Goal: Task Accomplishment & Management: Use online tool/utility

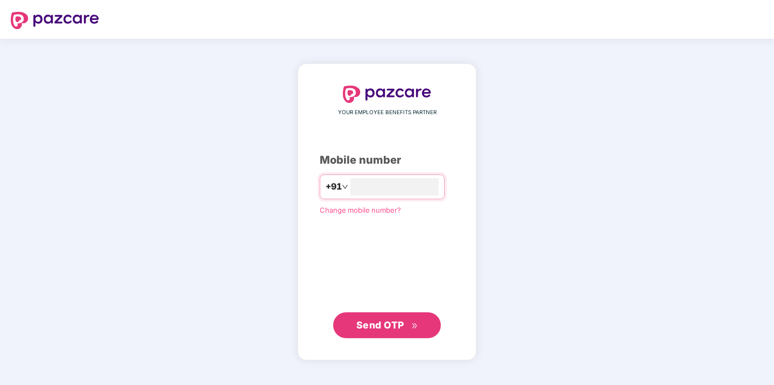
type input "**********"
click at [382, 325] on span "Send OTP" at bounding box center [380, 324] width 48 height 11
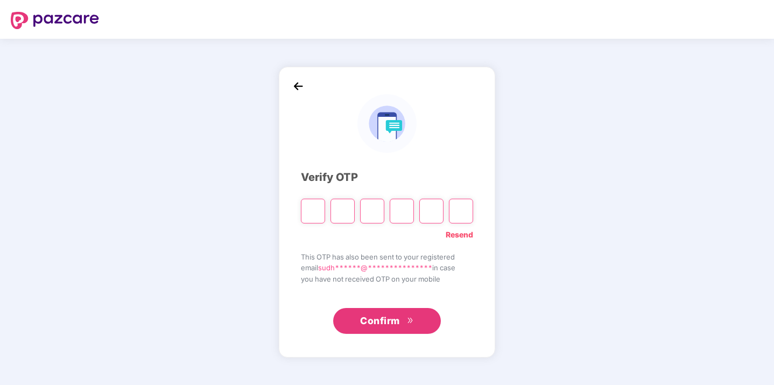
type input "*"
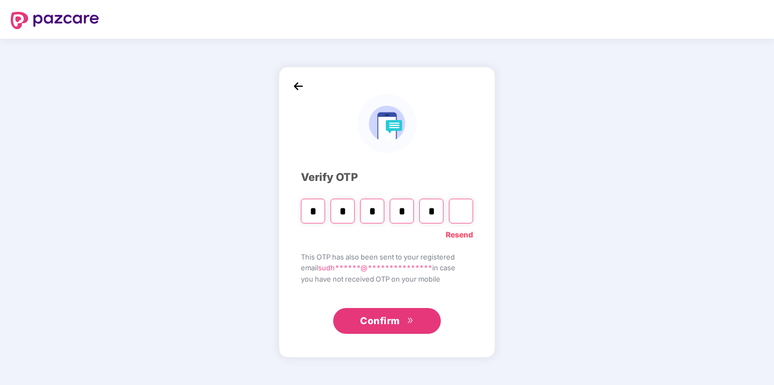
type input "*"
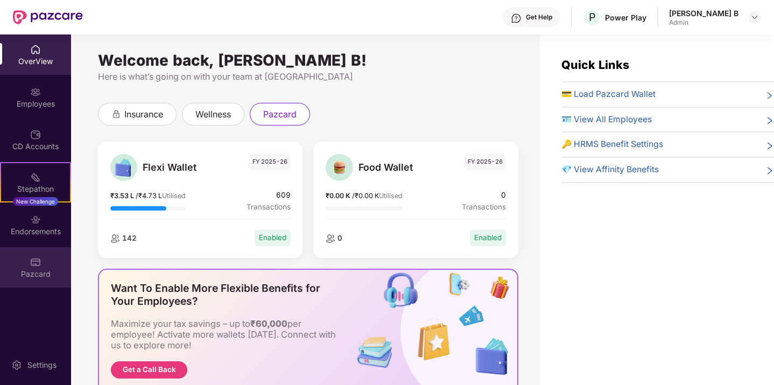
click at [41, 258] on div "Pazcard" at bounding box center [35, 267] width 71 height 40
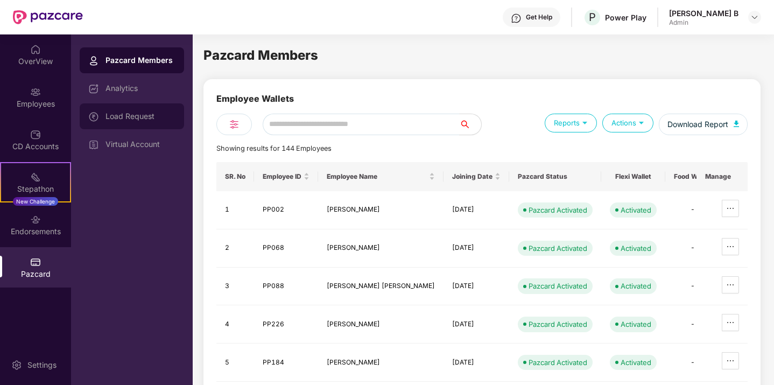
click at [150, 110] on div "Load Request" at bounding box center [132, 116] width 104 height 26
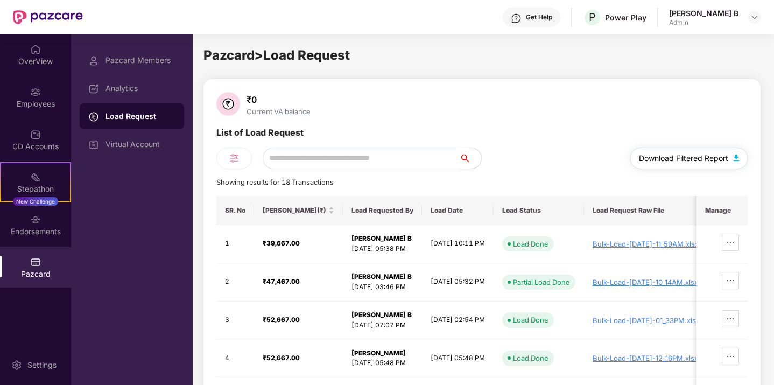
click at [674, 158] on span "Download Filtered Report" at bounding box center [683, 158] width 89 height 12
click at [30, 236] on div "Endorsements" at bounding box center [35, 231] width 71 height 11
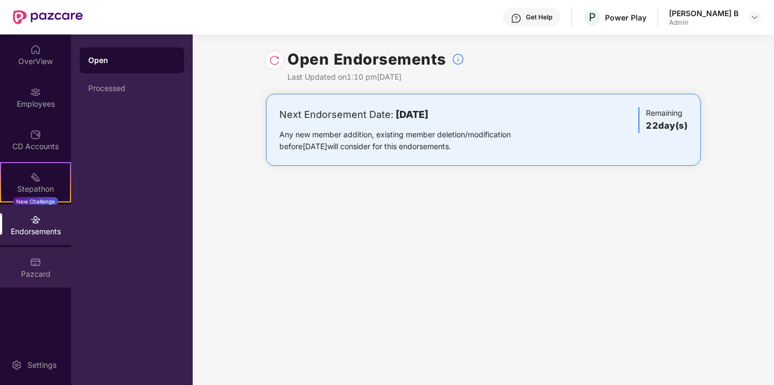
click at [30, 268] on div "Pazcard" at bounding box center [35, 273] width 71 height 11
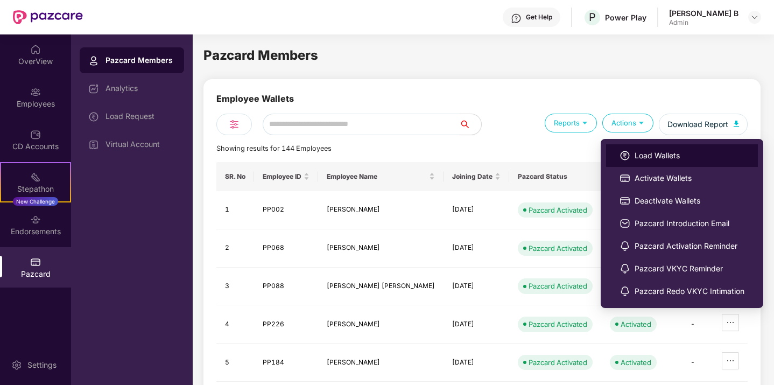
click at [654, 154] on span "Load Wallets" at bounding box center [689, 156] width 110 height 12
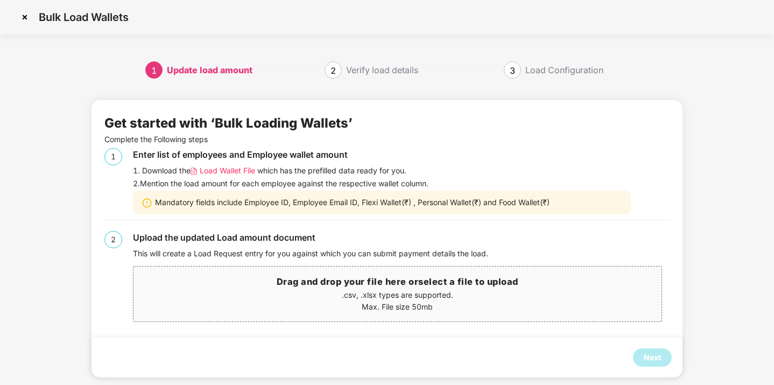
click at [332, 292] on p ".csv, .xlsx types are supported." at bounding box center [397, 295] width 528 height 12
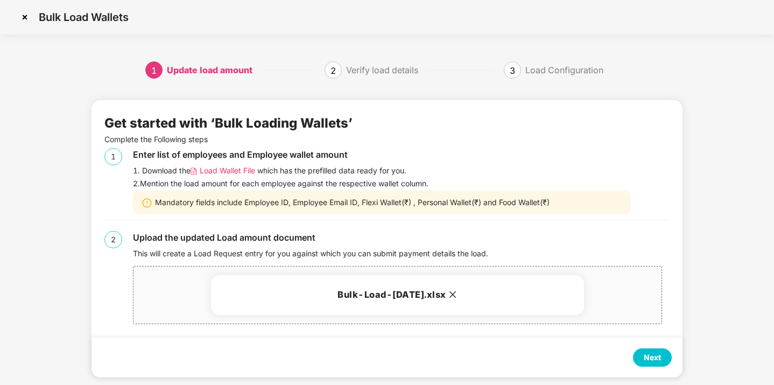
click at [654, 361] on div "Next" at bounding box center [651, 357] width 17 height 12
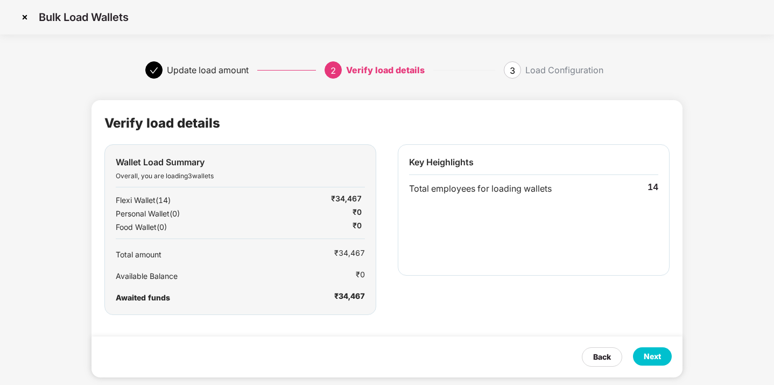
click at [655, 351] on div "Next" at bounding box center [651, 356] width 17 height 12
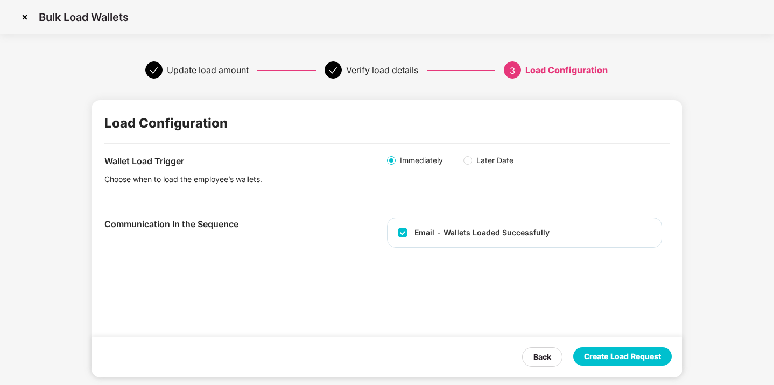
click at [633, 365] on div "Create Load Request" at bounding box center [622, 356] width 98 height 19
click at [644, 354] on div "Create Load Request" at bounding box center [622, 356] width 77 height 12
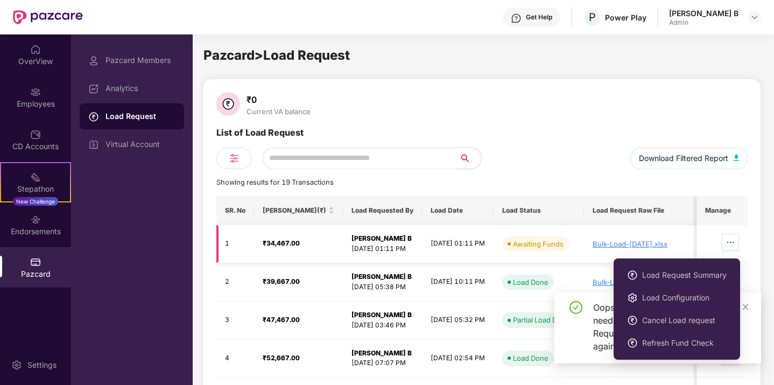
click at [727, 239] on icon "ellipsis" at bounding box center [730, 242] width 9 height 9
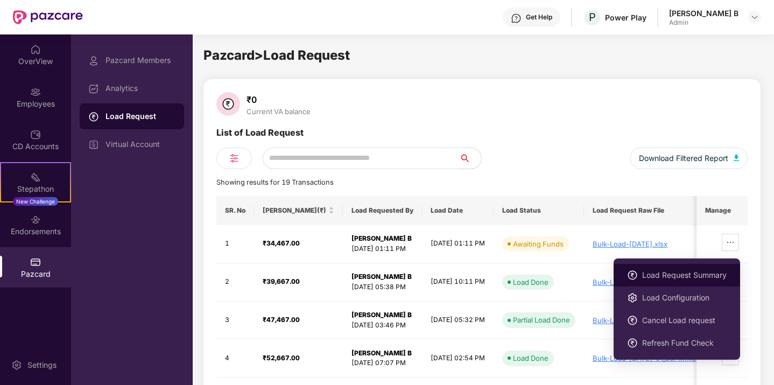
click at [678, 279] on span "Load Request Summary" at bounding box center [684, 275] width 84 height 12
